Goal: Find specific page/section: Find specific page/section

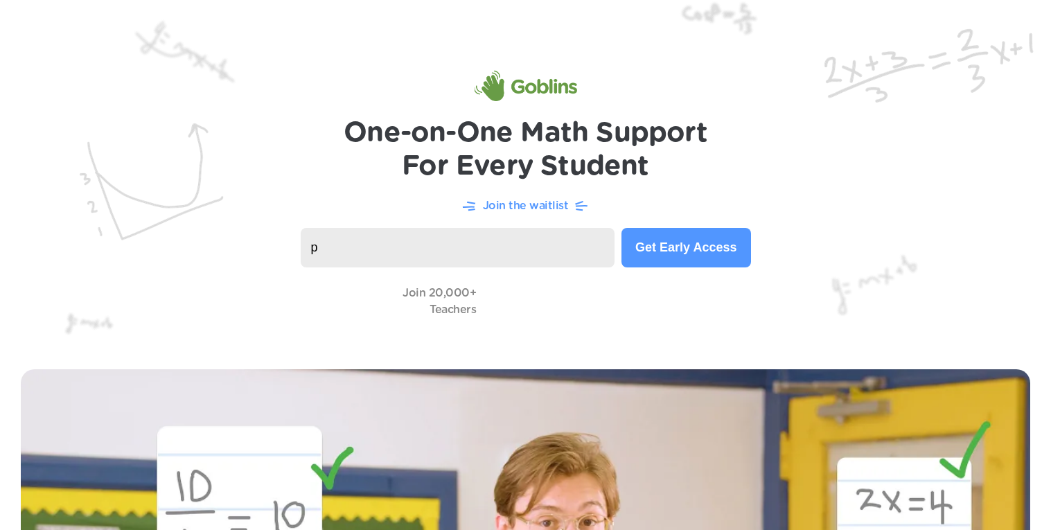
type input "p"
